Goal: Obtain resource: Download file/media

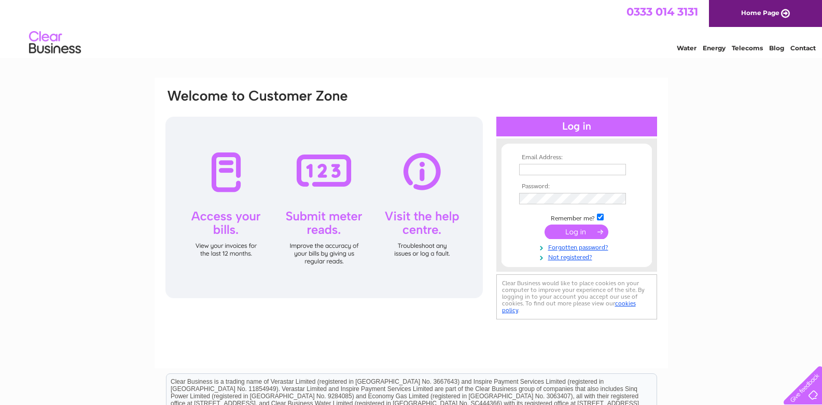
type input "autoweld2015@outlook.com"
click at [578, 231] on input "submit" at bounding box center [577, 232] width 64 height 15
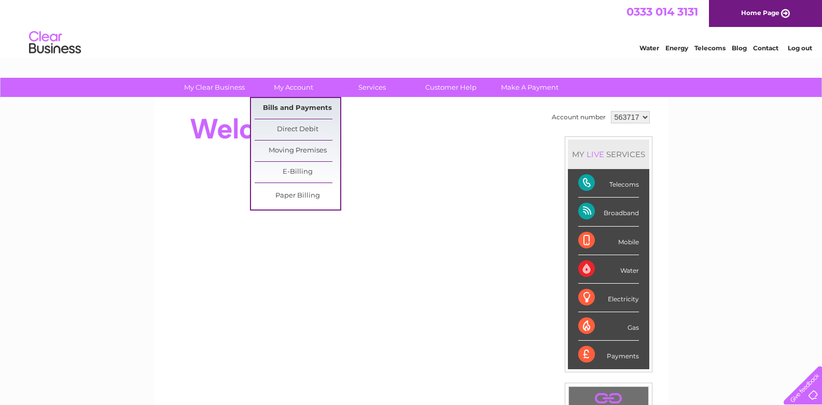
click at [299, 103] on link "Bills and Payments" at bounding box center [298, 108] width 86 height 21
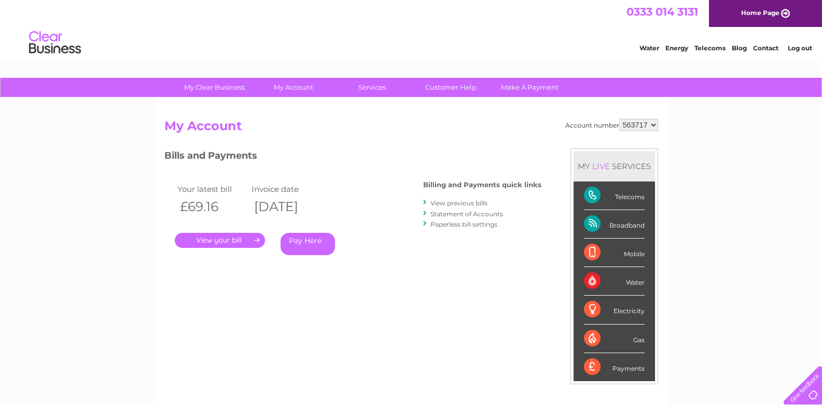
click at [232, 236] on link "." at bounding box center [220, 240] width 90 height 15
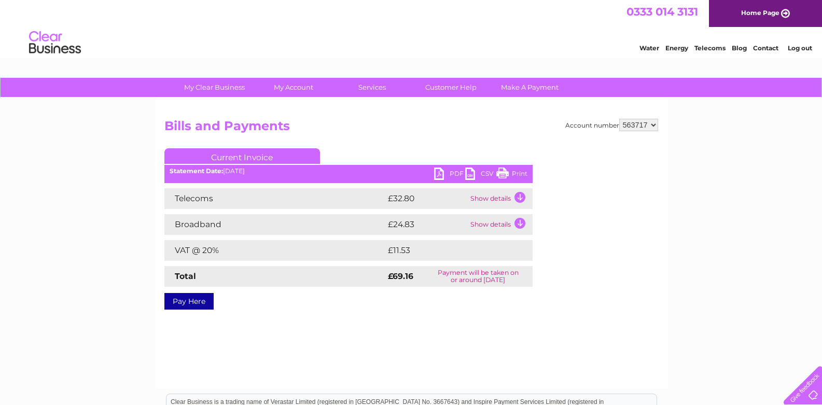
click at [453, 173] on link "PDF" at bounding box center [449, 175] width 31 height 15
click at [801, 49] on link "Log out" at bounding box center [800, 48] width 24 height 8
